Goal: Task Accomplishment & Management: Manage account settings

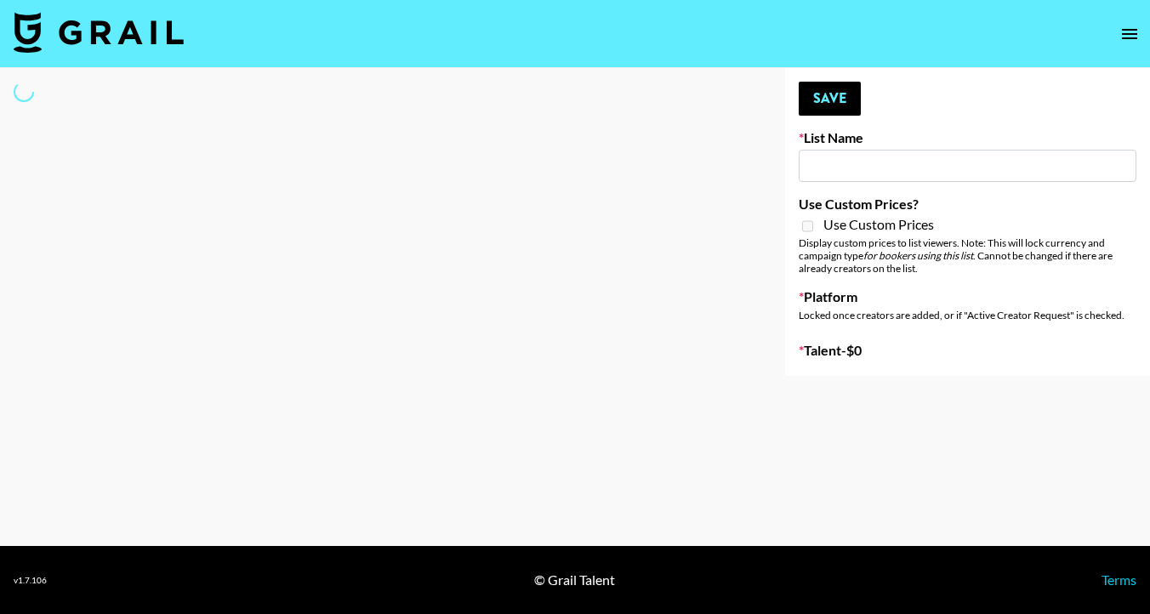
click at [822, 160] on input at bounding box center [967, 166] width 338 height 32
click at [414, 182] on div at bounding box center [379, 222] width 758 height 308
type input "Halovida ([DATE])"
checkbox input "true"
select select "Brand"
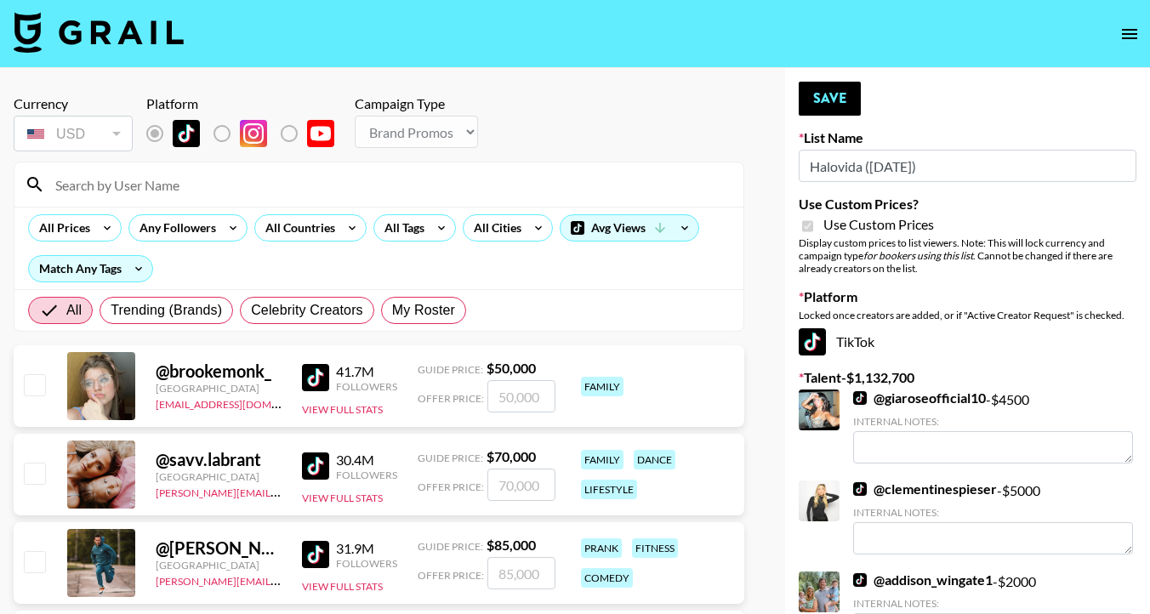
click at [192, 196] on input at bounding box center [389, 184] width 688 height 27
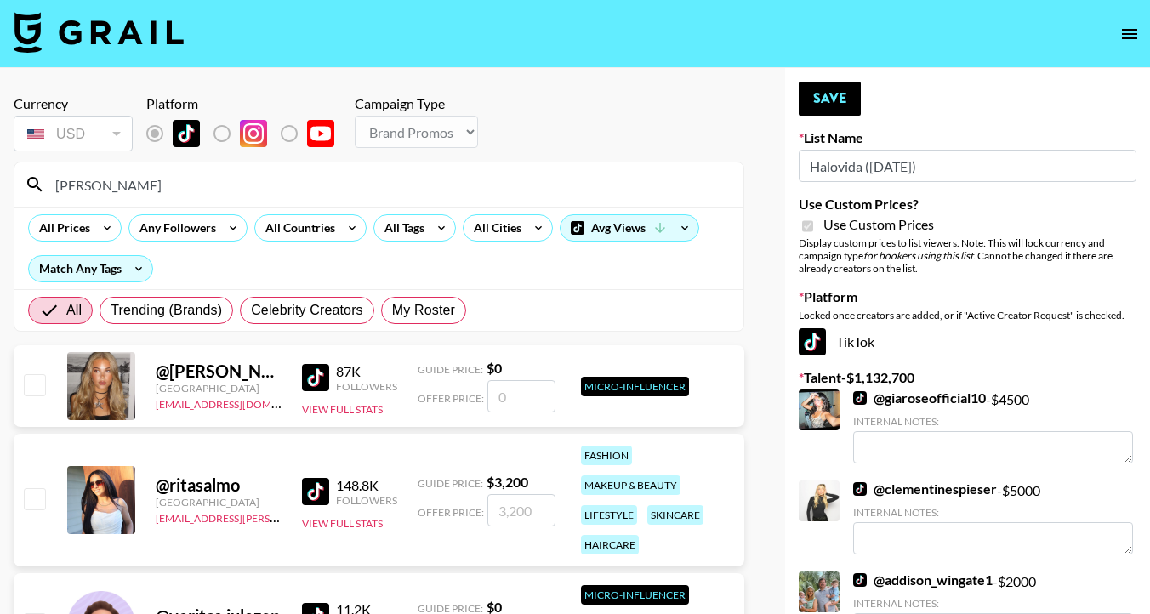
type input "[PERSON_NAME]"
click at [42, 497] on input "checkbox" at bounding box center [34, 498] width 20 height 20
checkbox input "true"
type input "3200"
click at [531, 514] on input "3200" at bounding box center [521, 510] width 68 height 32
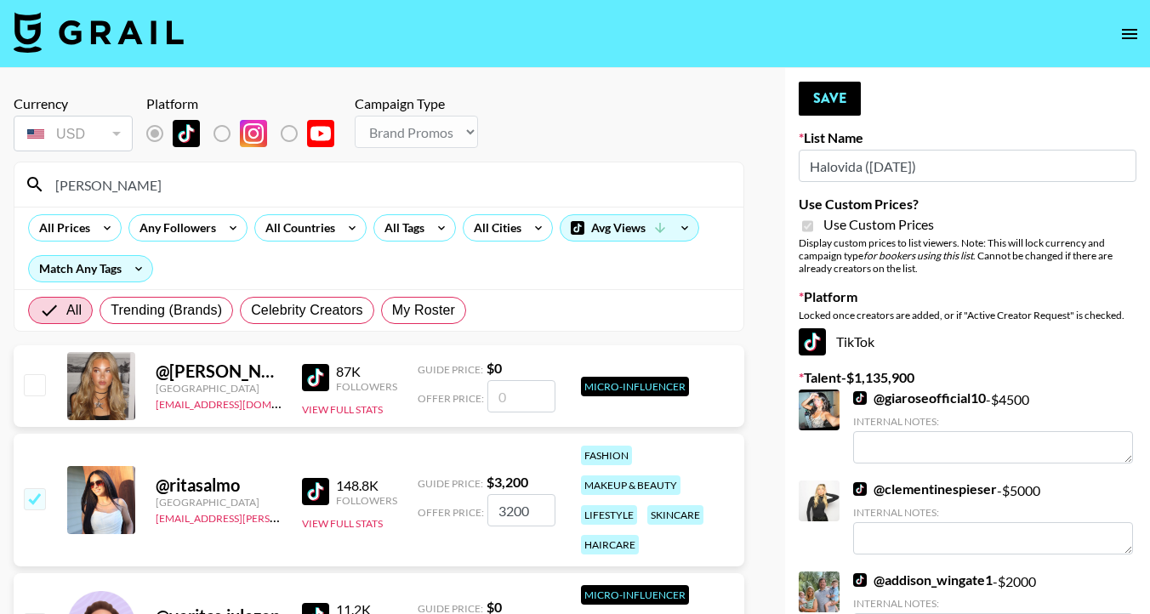
click at [213, 187] on input "[PERSON_NAME]" at bounding box center [389, 184] width 688 height 27
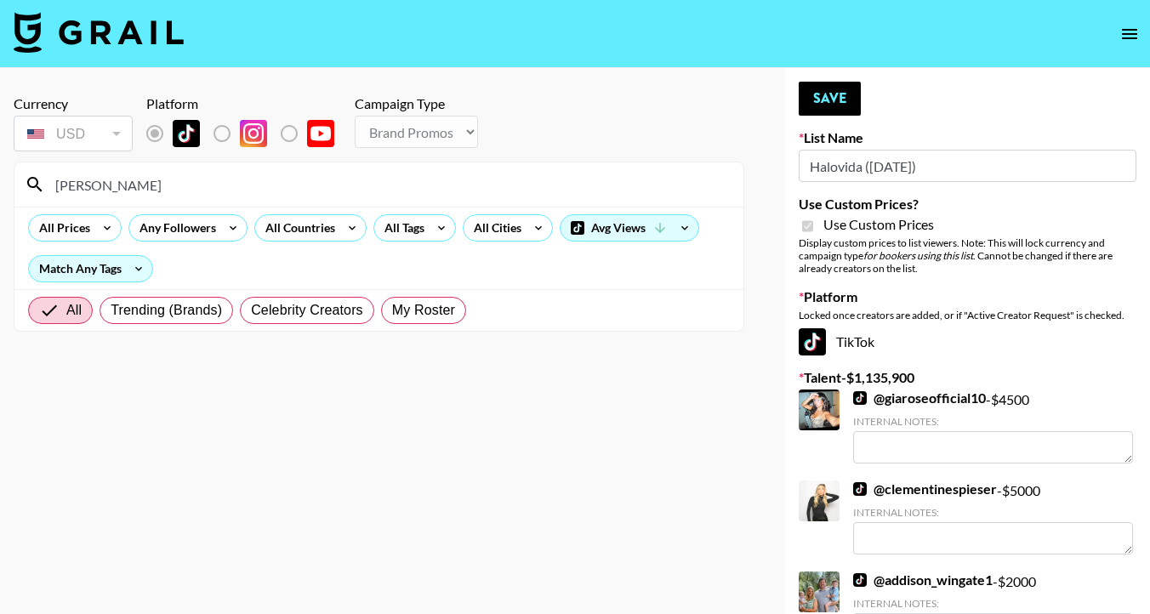
drag, startPoint x: 113, startPoint y: 191, endPoint x: 21, endPoint y: 185, distance: 92.0
click at [21, 186] on div "[PERSON_NAME]" at bounding box center [378, 184] width 729 height 44
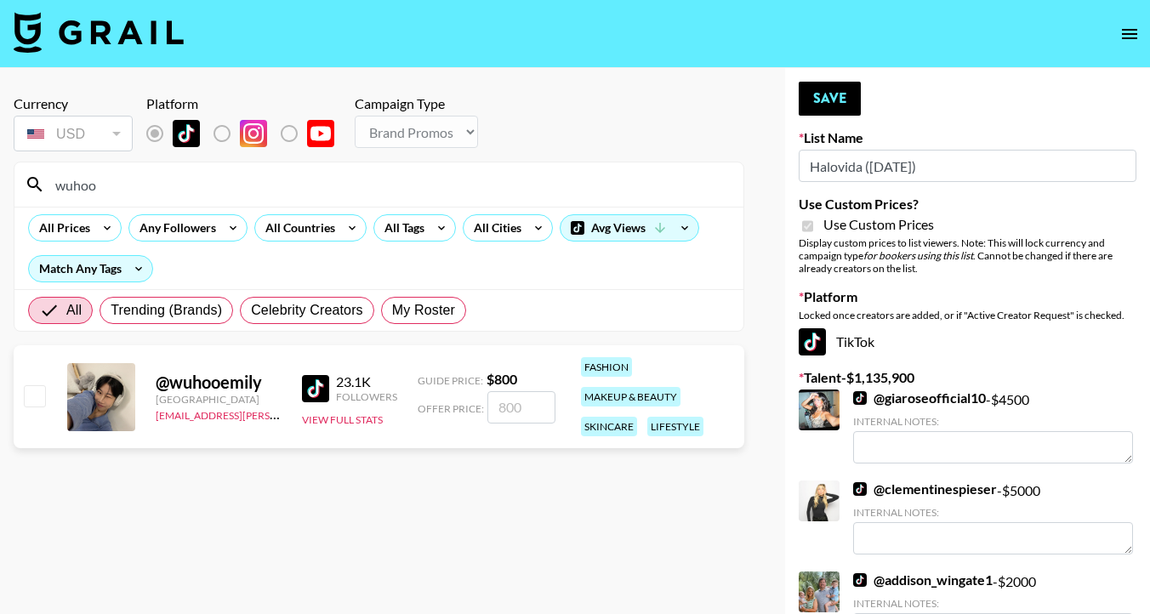
type input "wuhoo"
click at [38, 400] on input "checkbox" at bounding box center [34, 395] width 20 height 20
checkbox input "true"
type input "800"
click at [816, 93] on button "Save" at bounding box center [829, 99] width 62 height 34
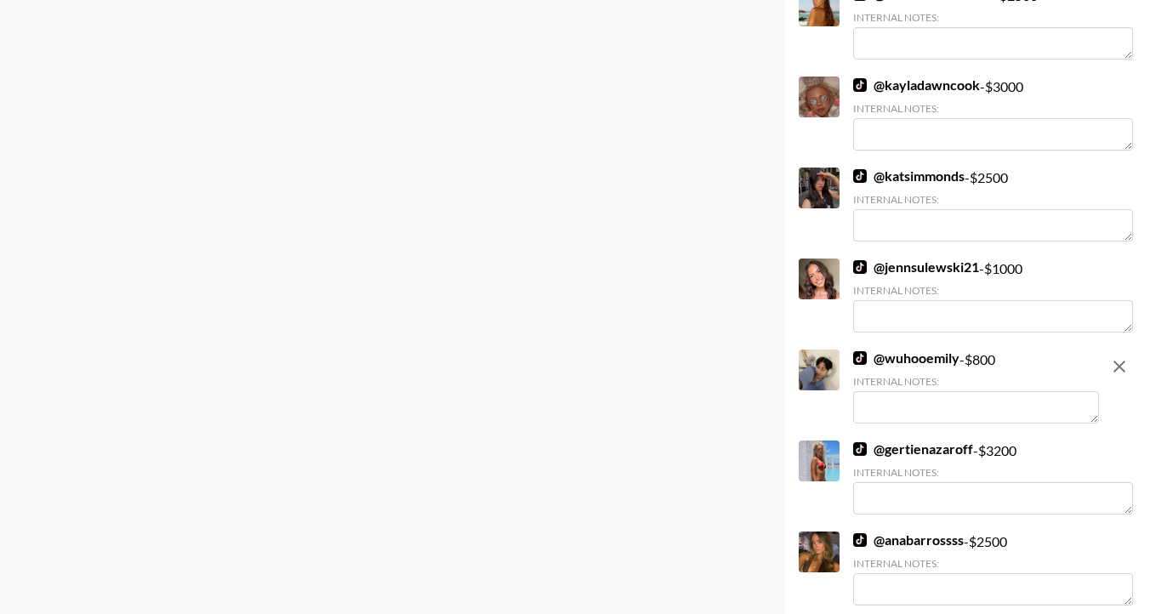
scroll to position [17068, 0]
